Goal: Communication & Community: Participate in discussion

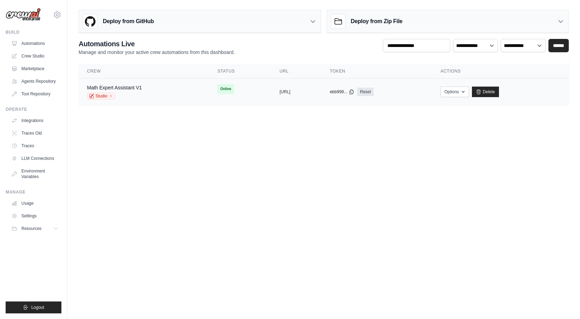
click at [218, 94] on span "Online" at bounding box center [226, 89] width 16 height 10
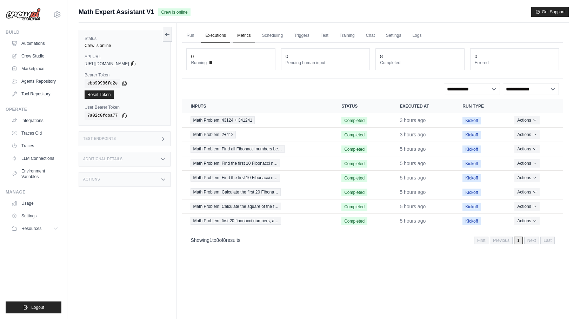
click at [255, 34] on link "Metrics" at bounding box center [244, 35] width 22 height 15
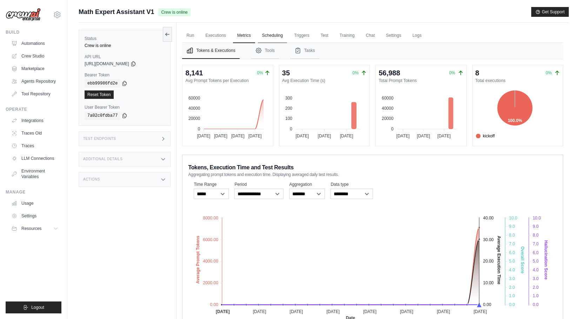
click at [278, 35] on link "Scheduling" at bounding box center [272, 35] width 29 height 15
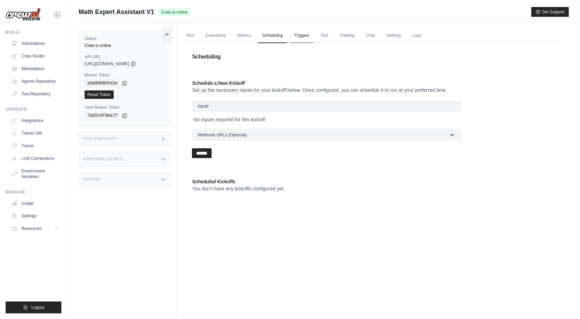
click at [303, 30] on link "Triggers" at bounding box center [302, 35] width 24 height 15
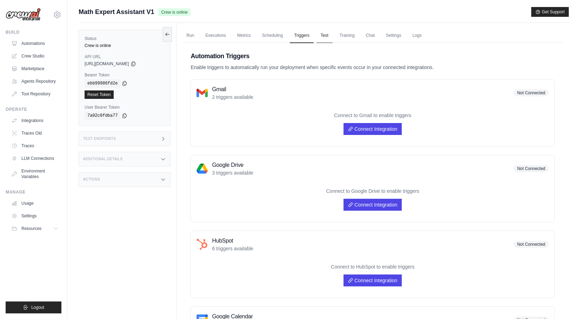
click at [330, 32] on link "Test" at bounding box center [325, 35] width 16 height 15
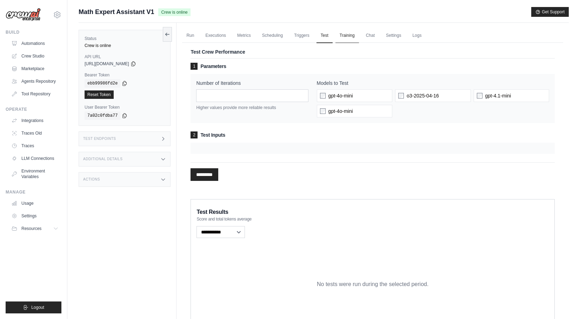
click at [355, 34] on link "Training" at bounding box center [347, 35] width 24 height 15
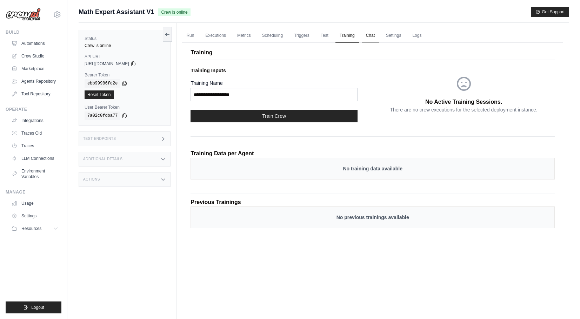
click at [375, 35] on link "Chat" at bounding box center [370, 35] width 17 height 15
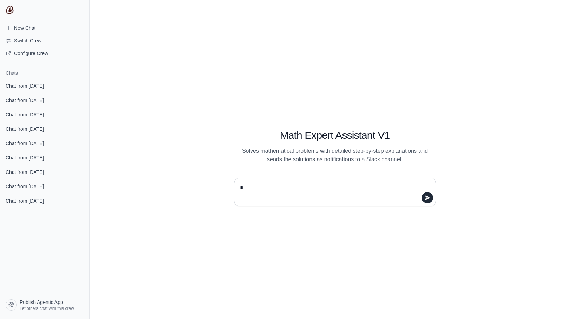
type textarea "**"
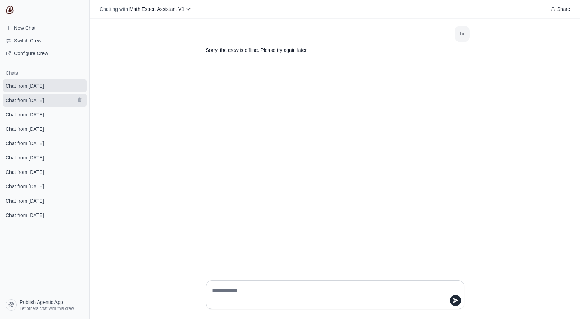
click at [44, 97] on span "Chat from September 22" at bounding box center [25, 100] width 38 height 7
